Goal: Task Accomplishment & Management: Use online tool/utility

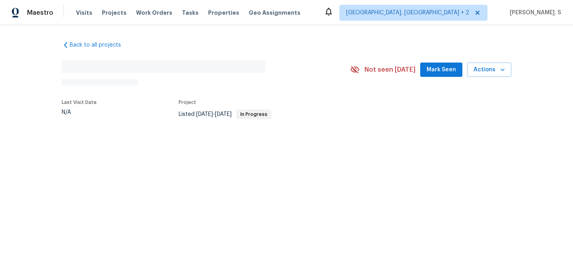
click at [120, 135] on div "Back to all projects No address found N/A Not seen today Mark Seen Actions Last…" at bounding box center [286, 98] width 573 height 146
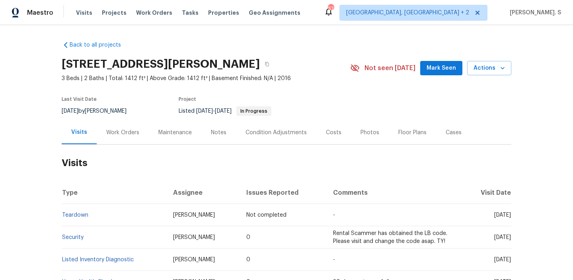
click at [121, 129] on div "Work Orders" at bounding box center [122, 133] width 33 height 8
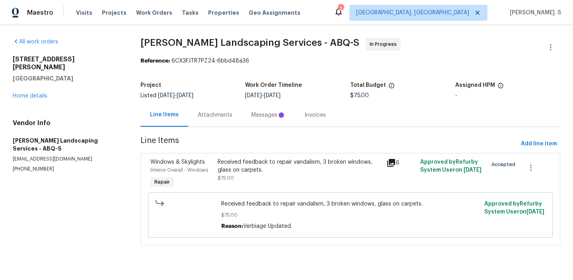
click at [219, 111] on div "Attachments" at bounding box center [215, 115] width 35 height 8
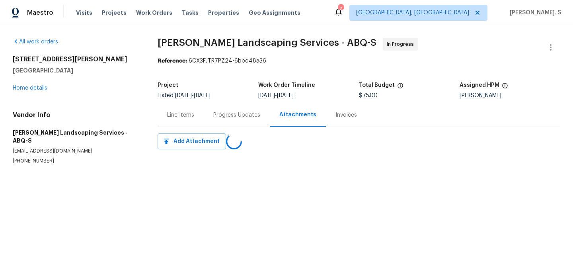
click at [219, 111] on div "Progress Updates" at bounding box center [236, 115] width 47 height 8
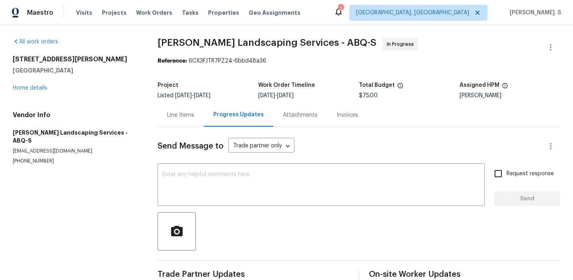
click at [219, 111] on div "Progress Updates" at bounding box center [238, 115] width 51 height 8
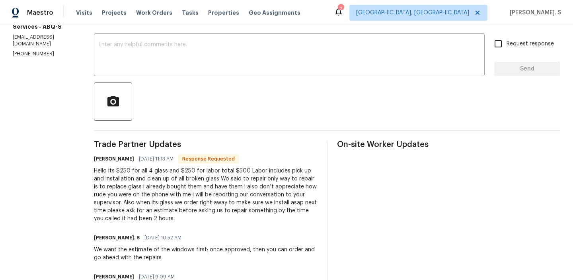
scroll to position [132, 0]
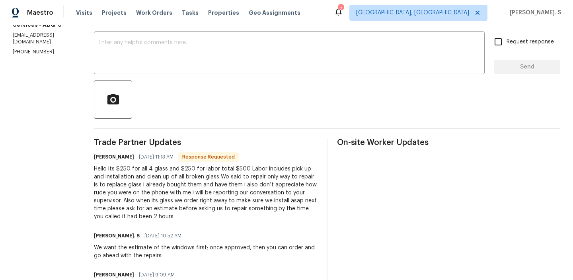
click at [222, 191] on div "Hello its $250 for all 4 glass and $250 for labor total $500 Labor includes pic…" at bounding box center [205, 193] width 223 height 56
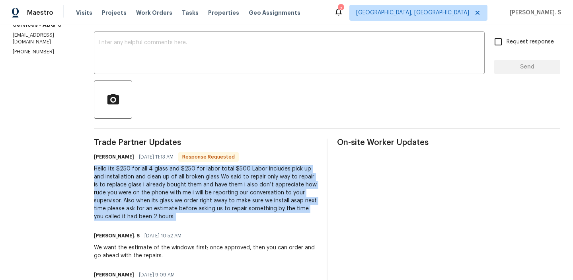
click at [222, 191] on div "Hello its $250 for all 4 glass and $250 for labor total $500 Labor includes pic…" at bounding box center [205, 193] width 223 height 56
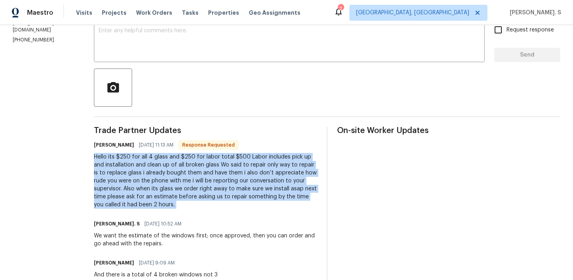
scroll to position [145, 0]
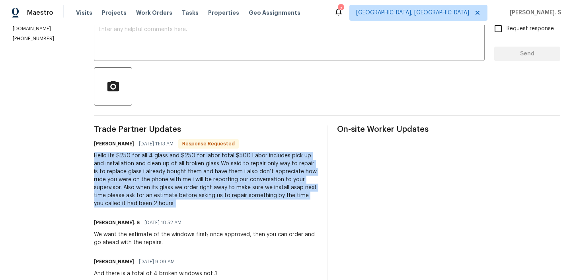
copy div "Hello its $250 for all 4 glass and $250 for labor total $500 Labor includes pic…"
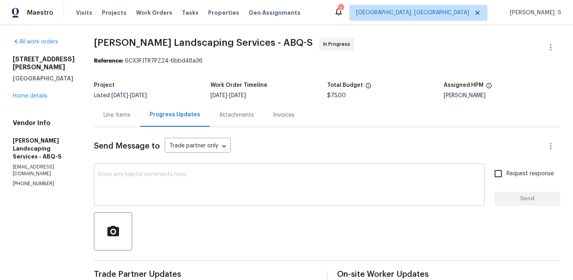
click at [179, 185] on textarea at bounding box center [289, 185] width 381 height 28
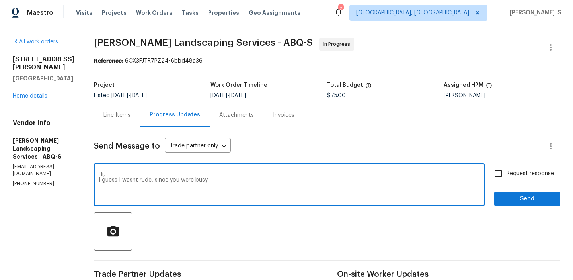
click at [0, 0] on span "." at bounding box center [0, 0] width 0 height 0
click at [0, 0] on span "," at bounding box center [0, 0] width 0 height 0
click at [238, 183] on textarea "Hi, I guess I wasnt rude. since you were busy, I" at bounding box center [289, 185] width 381 height 28
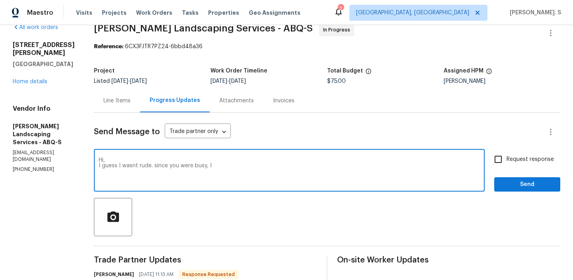
scroll to position [27, 0]
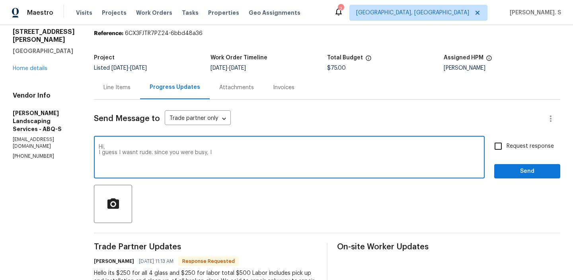
click at [242, 155] on textarea "Hi, I guess I wasnt rude. since you were busy, I" at bounding box center [289, 158] width 381 height 28
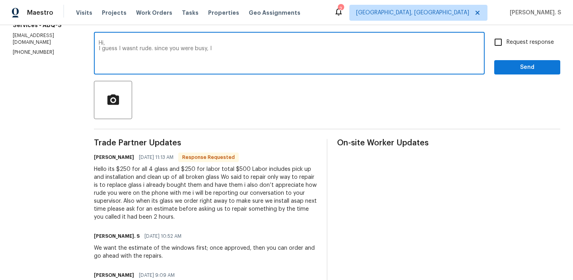
scroll to position [139, 0]
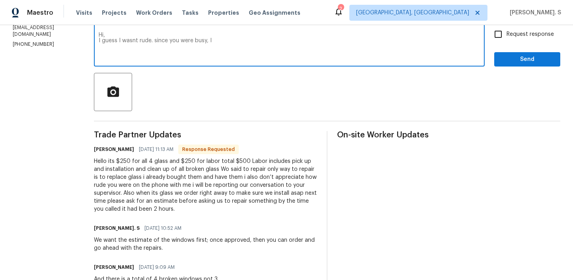
click at [216, 177] on div "Hello its $250 for all 4 glass and $250 for labor total $500 Labor includes pic…" at bounding box center [205, 185] width 223 height 56
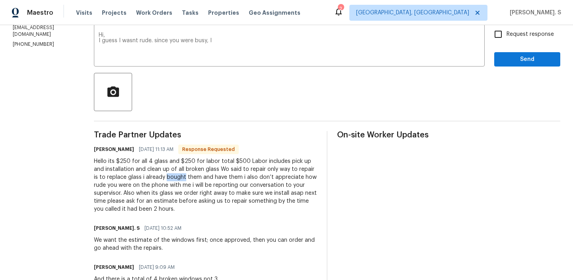
click at [216, 177] on div "Hello its $250 for all 4 glass and $250 for labor total $500 Labor includes pic…" at bounding box center [205, 185] width 223 height 56
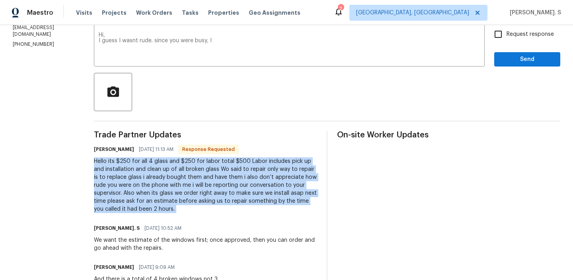
copy div "Hello its $250 for all 4 glass and $250 for labor total $500 Labor includes pic…"
click at [185, 195] on div "Hello its $250 for all 4 glass and $250 for labor total $500 Labor includes pic…" at bounding box center [205, 185] width 223 height 56
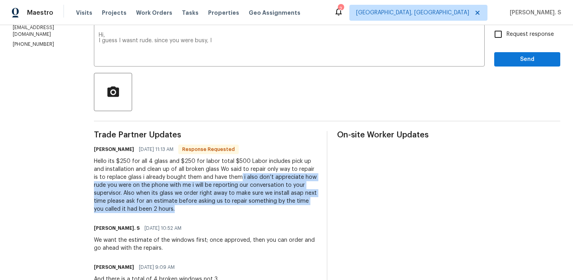
drag, startPoint x: 275, startPoint y: 178, endPoint x: 296, endPoint y: 207, distance: 36.4
click at [296, 207] on div "Hello its $250 for all 4 glass and $250 for labor total $500 Labor includes pic…" at bounding box center [205, 185] width 223 height 56
copy div "i also don’t appreciate how rude you were on the phone with me i will be report…"
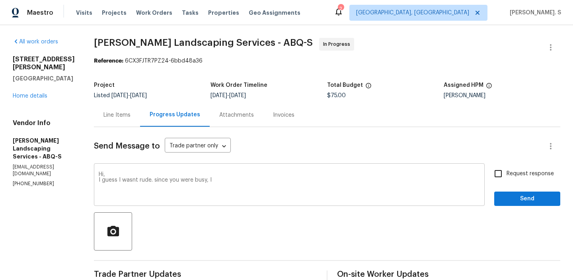
click at [213, 182] on textarea "Hi, I guess I wasnt rude. since you were busy, I" at bounding box center [289, 185] width 381 height 28
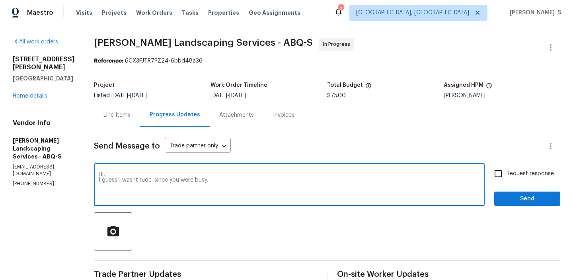
click at [213, 182] on textarea "Hi, I guess I wasnt rude. since you were busy, I" at bounding box center [289, 185] width 381 height 28
paste textarea "apologize if I sounded rude on the call—that was not my intention. I may have c…"
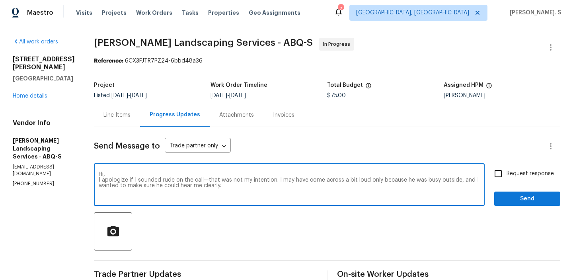
click at [191, 186] on textarea "Hi, I apologize if I sounded rude on the call—that was not my intention. I may …" at bounding box center [289, 185] width 381 height 28
click at [0, 0] on div "apologise" at bounding box center [0, 0] width 0 height 0
click at [0, 0] on div "across as" at bounding box center [0, 0] width 0 height 0
click at [290, 187] on textarea "Hi, I apologise if I sounded rude on the call—that was not my intention. I may …" at bounding box center [289, 185] width 381 height 28
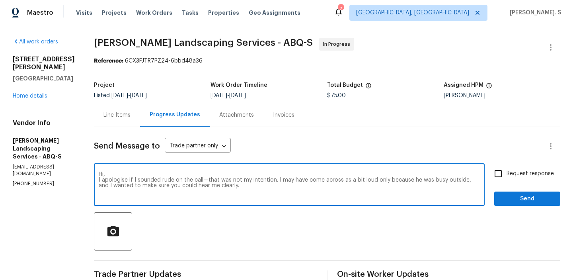
paste textarea "I understand your point regarding glass orders and will make sure to request an…"
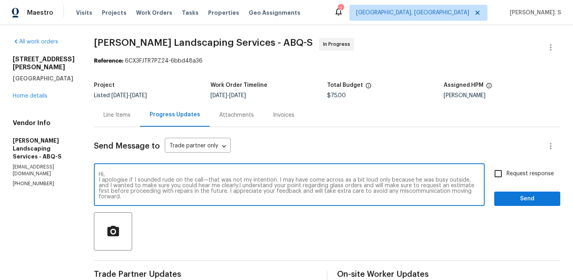
type textarea "Hi, I apologise if I sounded rude on the call—that was not my intention. I may …"
click at [528, 174] on span "Request response" at bounding box center [529, 173] width 47 height 8
click at [506, 174] on input "Request response" at bounding box center [498, 173] width 17 height 17
checkbox input "true"
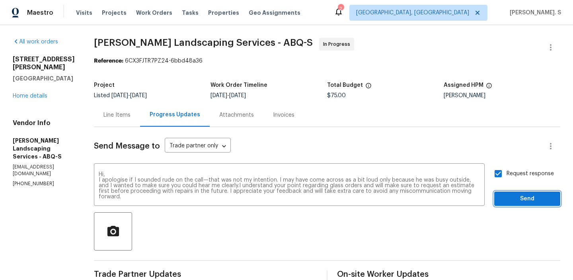
click at [524, 193] on button "Send" at bounding box center [527, 198] width 66 height 15
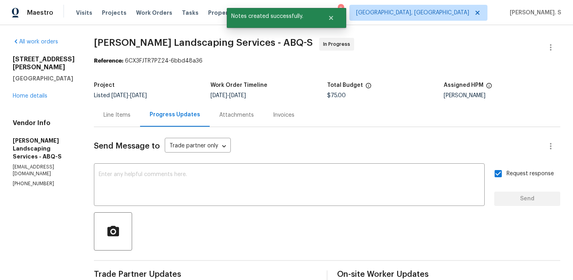
click at [129, 124] on div "Line Items" at bounding box center [117, 114] width 46 height 23
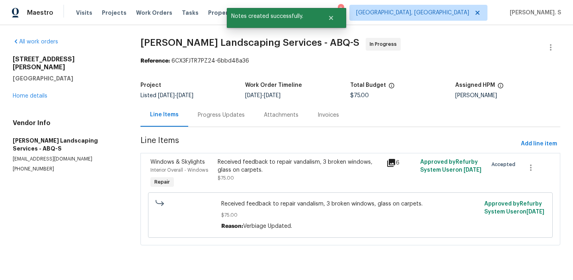
click at [225, 193] on div "Received feedback to repair vandalism, 3 broken windows, glass on carpets. $75.…" at bounding box center [350, 214] width 405 height 45
click at [230, 175] on span "$75.00" at bounding box center [226, 177] width 16 height 5
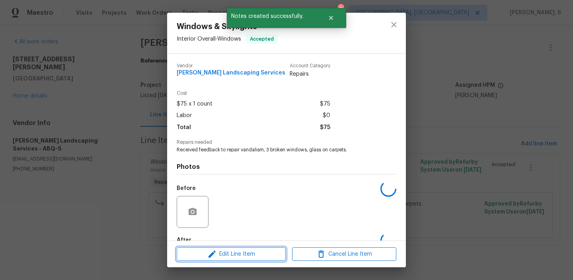
click at [236, 251] on span "Edit Line Item" at bounding box center [231, 254] width 104 height 10
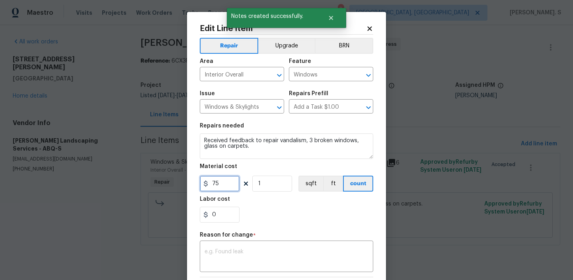
click at [228, 183] on input "75" at bounding box center [220, 183] width 40 height 16
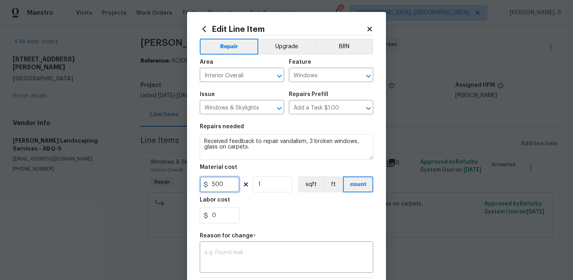
type input "500"
click at [303, 257] on textarea at bounding box center [286, 257] width 164 height 17
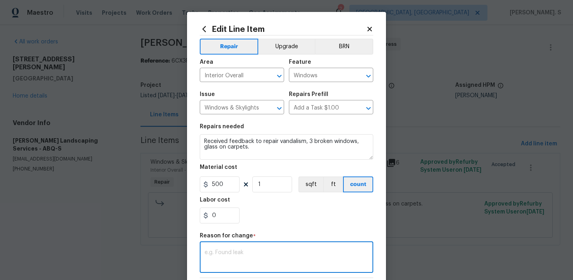
paste textarea "(GJ) Updated per vendor’s final cost"
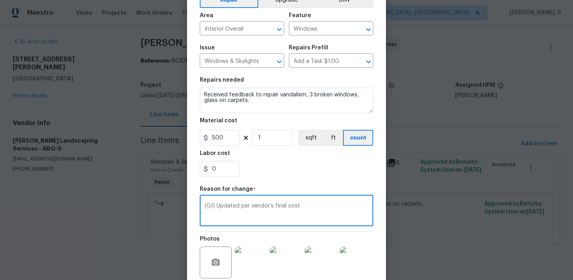
scroll to position [121, 0]
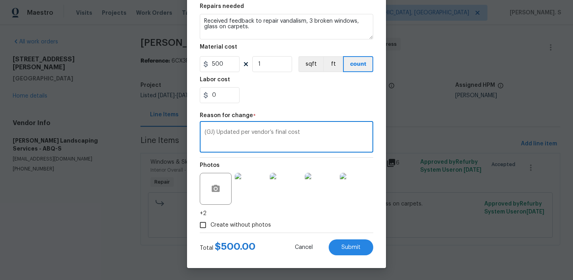
type textarea "(GJ) Updated per vendor’s final cost"
click at [350, 238] on div "Total $ 500.00 Cancel Submit" at bounding box center [286, 244] width 173 height 22
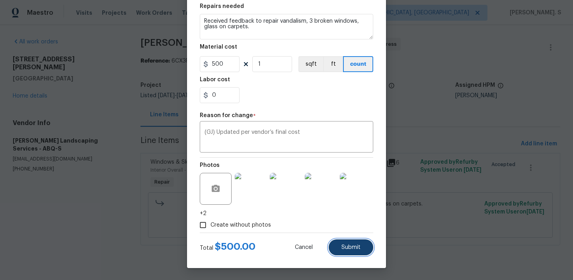
click at [360, 247] on span "Submit" at bounding box center [350, 247] width 19 height 6
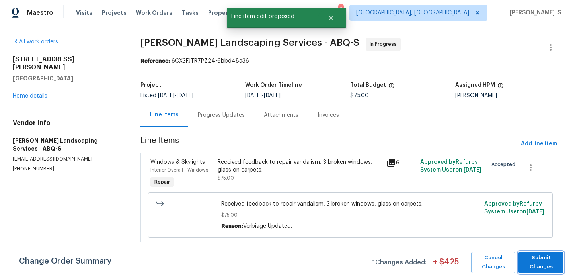
click at [540, 257] on span "Submit Changes" at bounding box center [540, 262] width 37 height 18
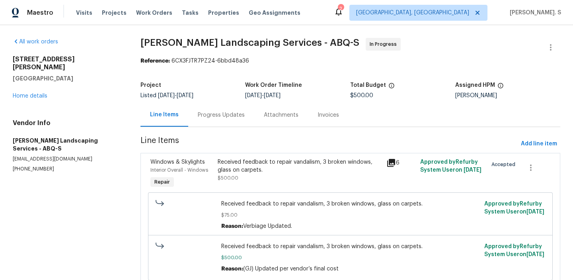
click at [228, 115] on div "Progress Updates" at bounding box center [221, 115] width 47 height 8
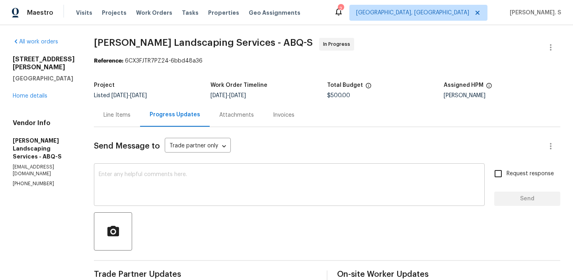
click at [203, 179] on textarea at bounding box center [289, 185] width 381 height 28
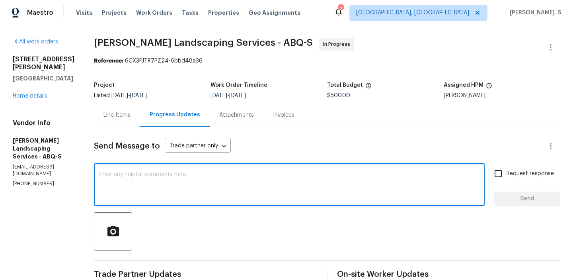
paste textarea "The BR team has approved the cost, and it has been updated."
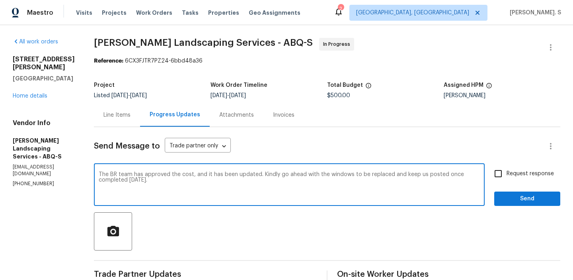
click at [203, 179] on textarea "The BR team has approved the cost, and it has been updated. Kindly go ahead wit…" at bounding box center [289, 185] width 381 height 28
click at [251, 185] on textarea "The BR team has approved the cost, and it has been updated. Kindly go ahead wit…" at bounding box center [289, 185] width 381 height 28
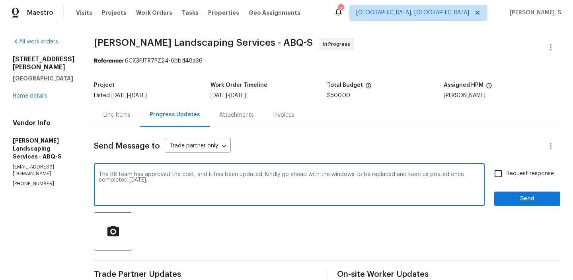
click at [414, 170] on div "The BR team has approved the cost, and it has been updated. Kindly go ahead wit…" at bounding box center [289, 185] width 391 height 41
click at [414, 175] on textarea "The BR team has approved the cost, and it has been updated. Kindly go ahead wit…" at bounding box center [289, 185] width 381 height 28
click at [0, 0] on icon "Paraphrase text" at bounding box center [0, 0] width 0 height 0
click at [0, 0] on span "the" at bounding box center [0, 0] width 0 height 0
type textarea "The BR team has approved the cost, and it has been updated. Please proceed with…"
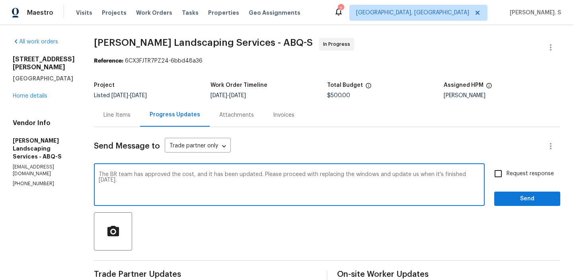
click at [494, 181] on input "Request response" at bounding box center [498, 173] width 17 height 17
checkbox input "true"
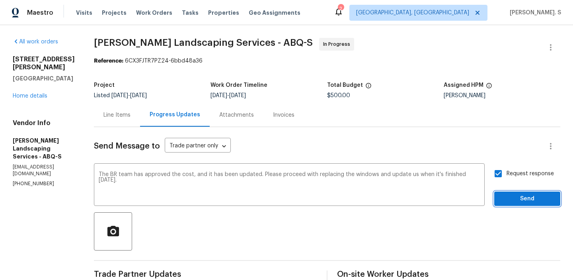
click at [509, 199] on span "Send" at bounding box center [526, 199] width 53 height 10
